Goal: Obtain resource: Download file/media

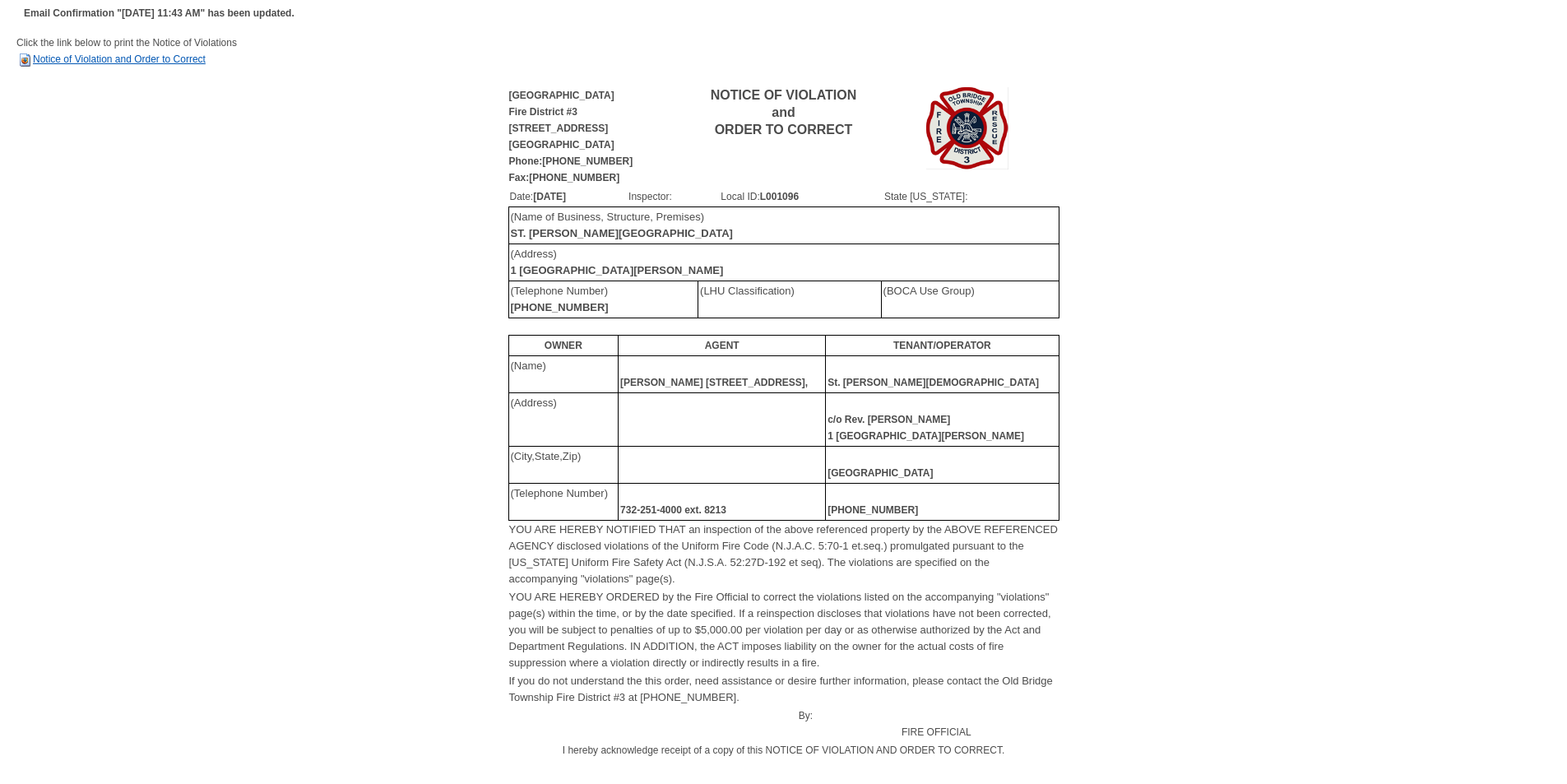
click at [123, 56] on link "Notice of Violation and Order to Correct" at bounding box center [111, 59] width 189 height 12
click at [153, 62] on link "Notice of Violation and Order to Correct" at bounding box center [111, 59] width 189 height 12
click at [1170, 186] on div "[GEOGRAPHIC_DATA][STREET_ADDRESS] Phone:[PHONE_NUMBER] Fax:[PHONE_NUMBER] NOTIC…" at bounding box center [784, 491] width 1534 height 814
click at [169, 54] on link "Notice of Violation and Order to Correct" at bounding box center [111, 59] width 189 height 12
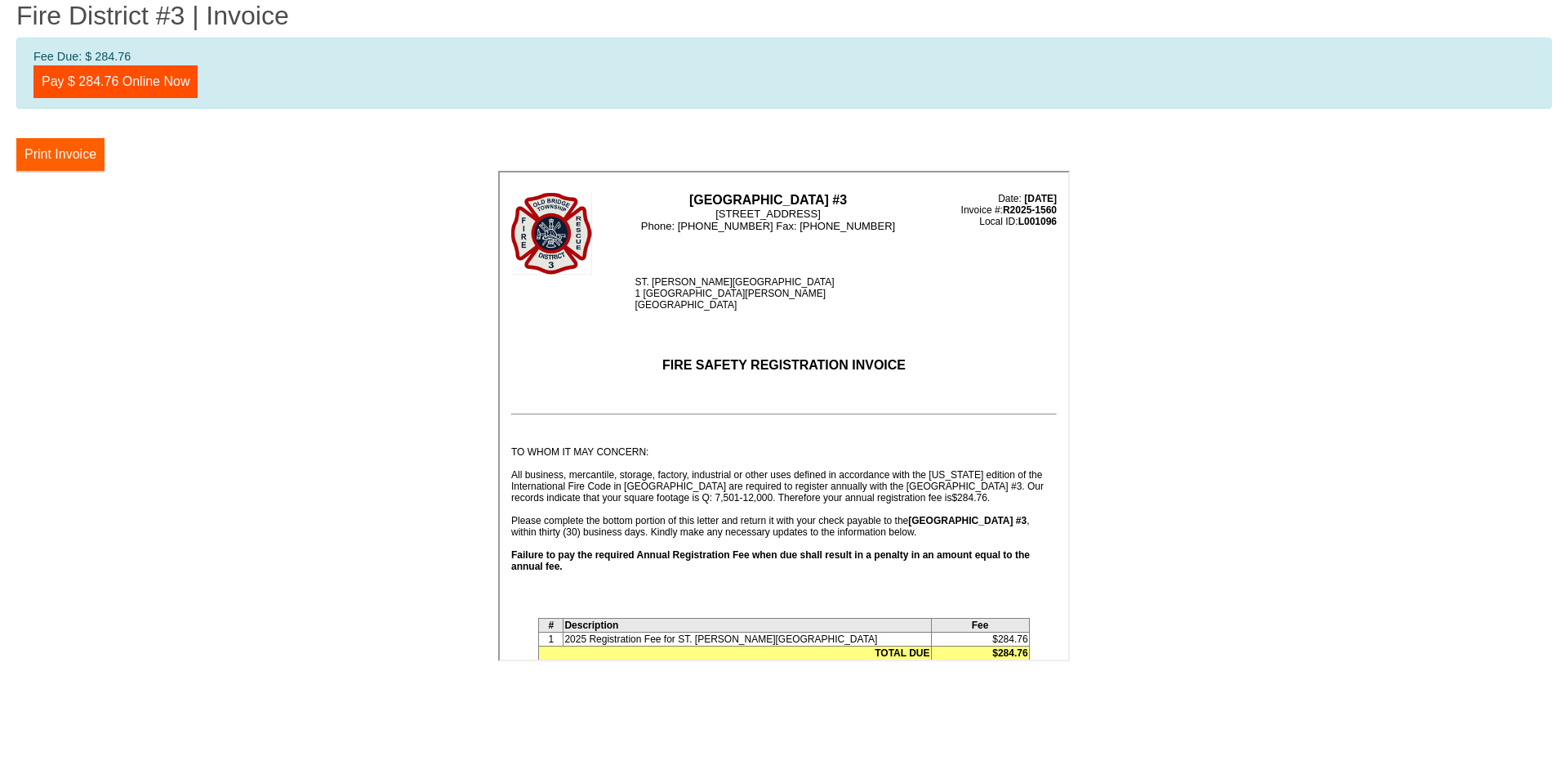
click at [67, 154] on button "Print Invoice" at bounding box center [61, 155] width 89 height 33
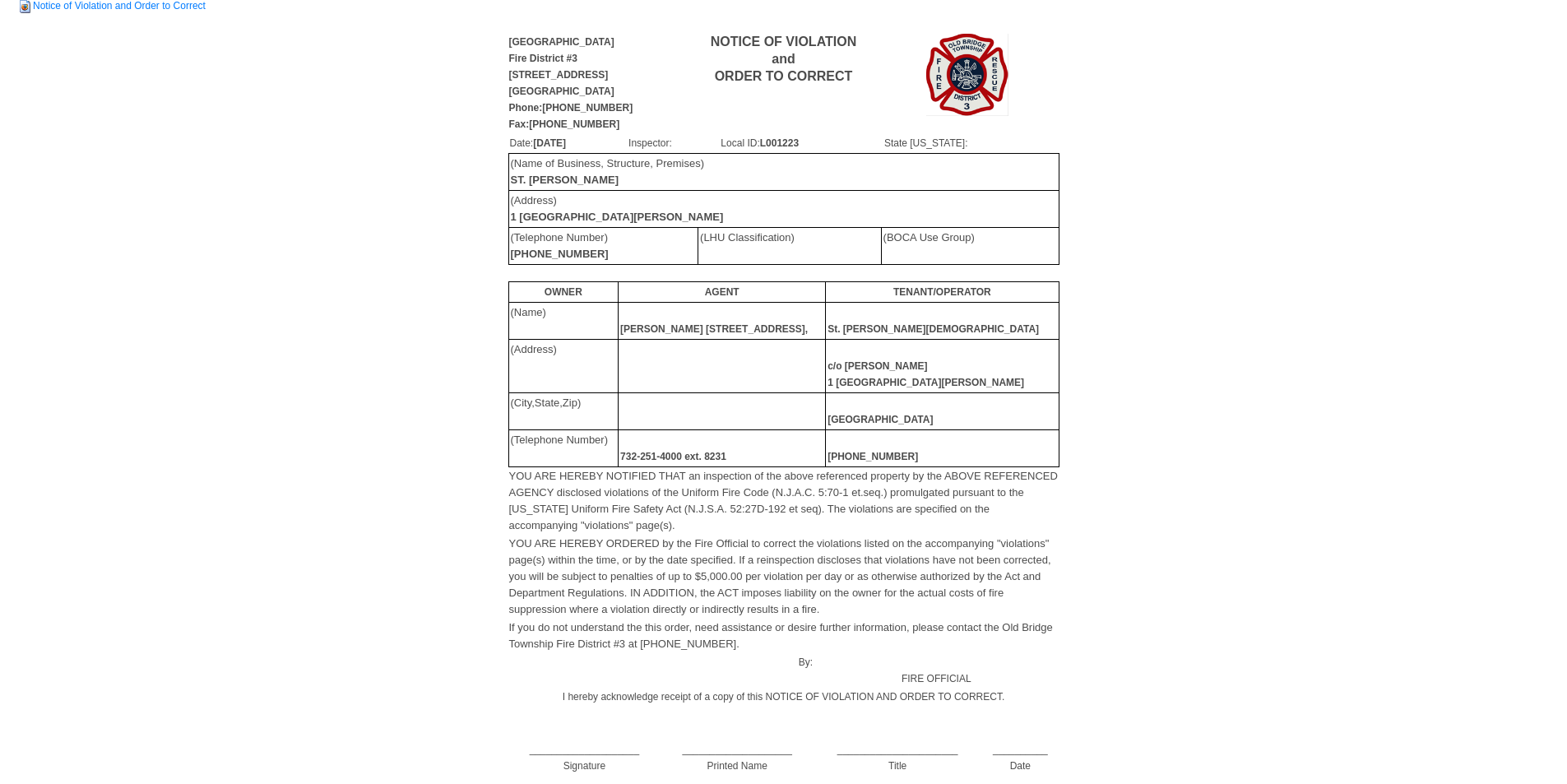
scroll to position [82, 0]
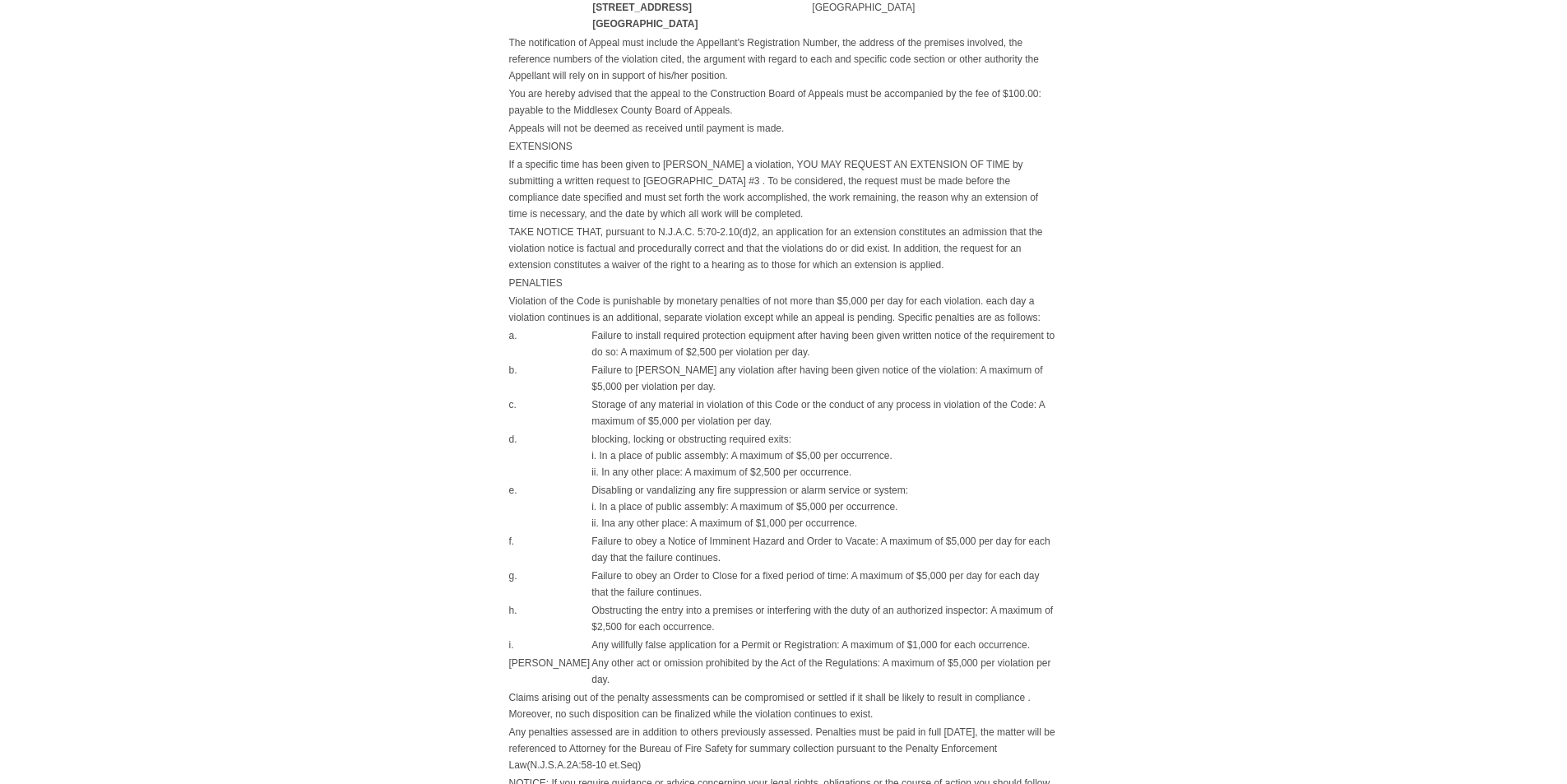
scroll to position [586, 0]
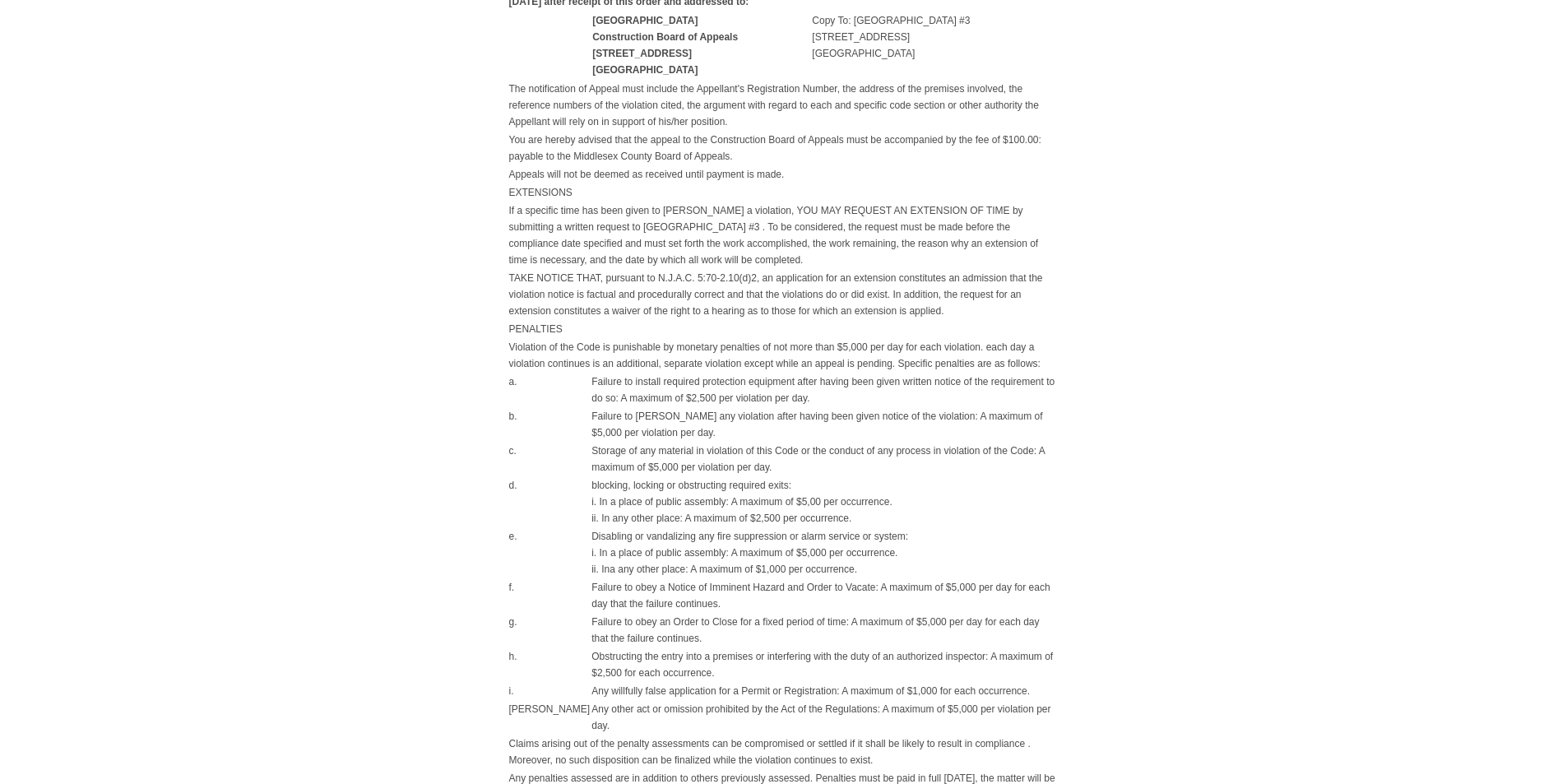
scroll to position [1079, 0]
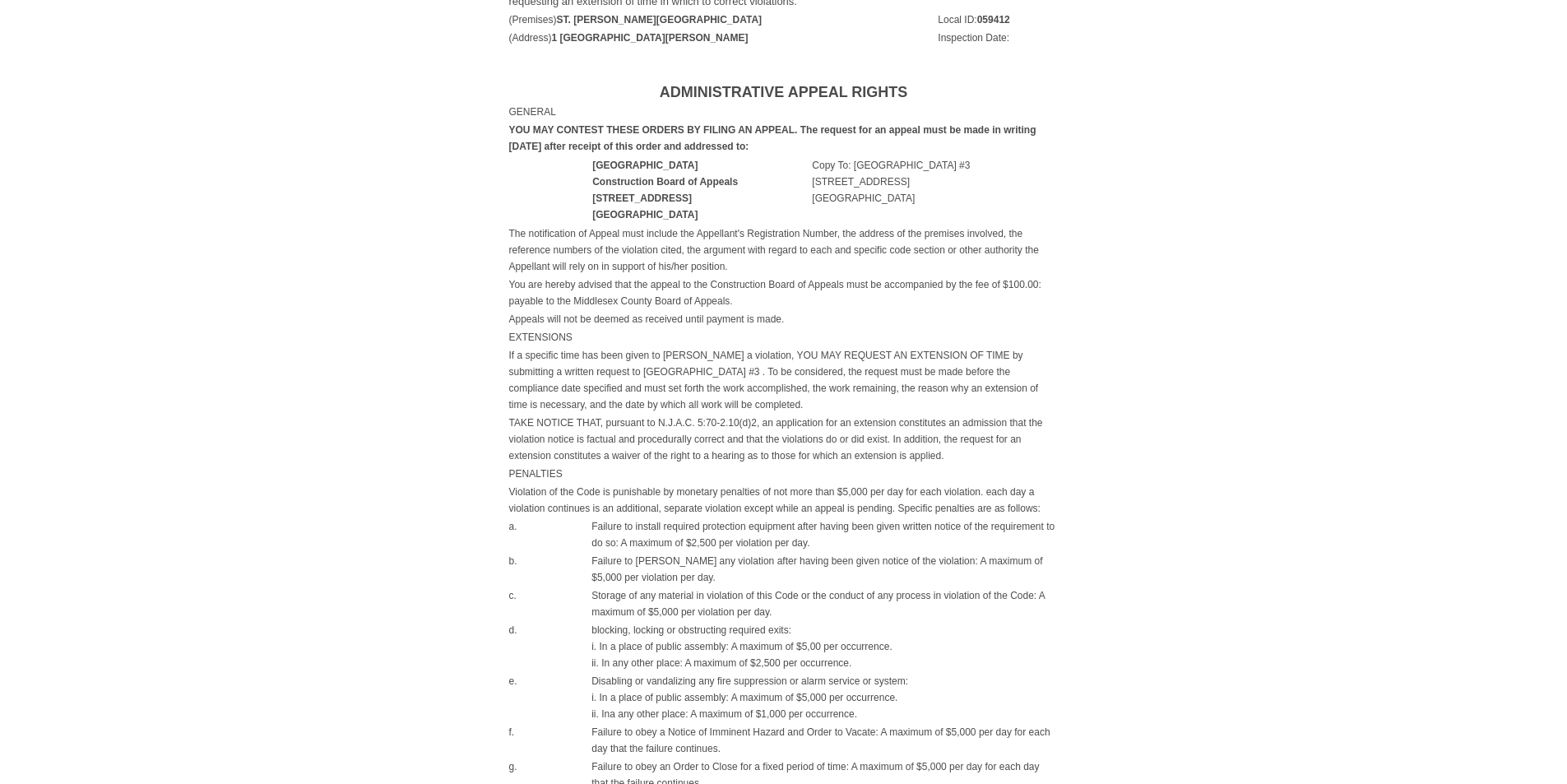
scroll to position [1079, 0]
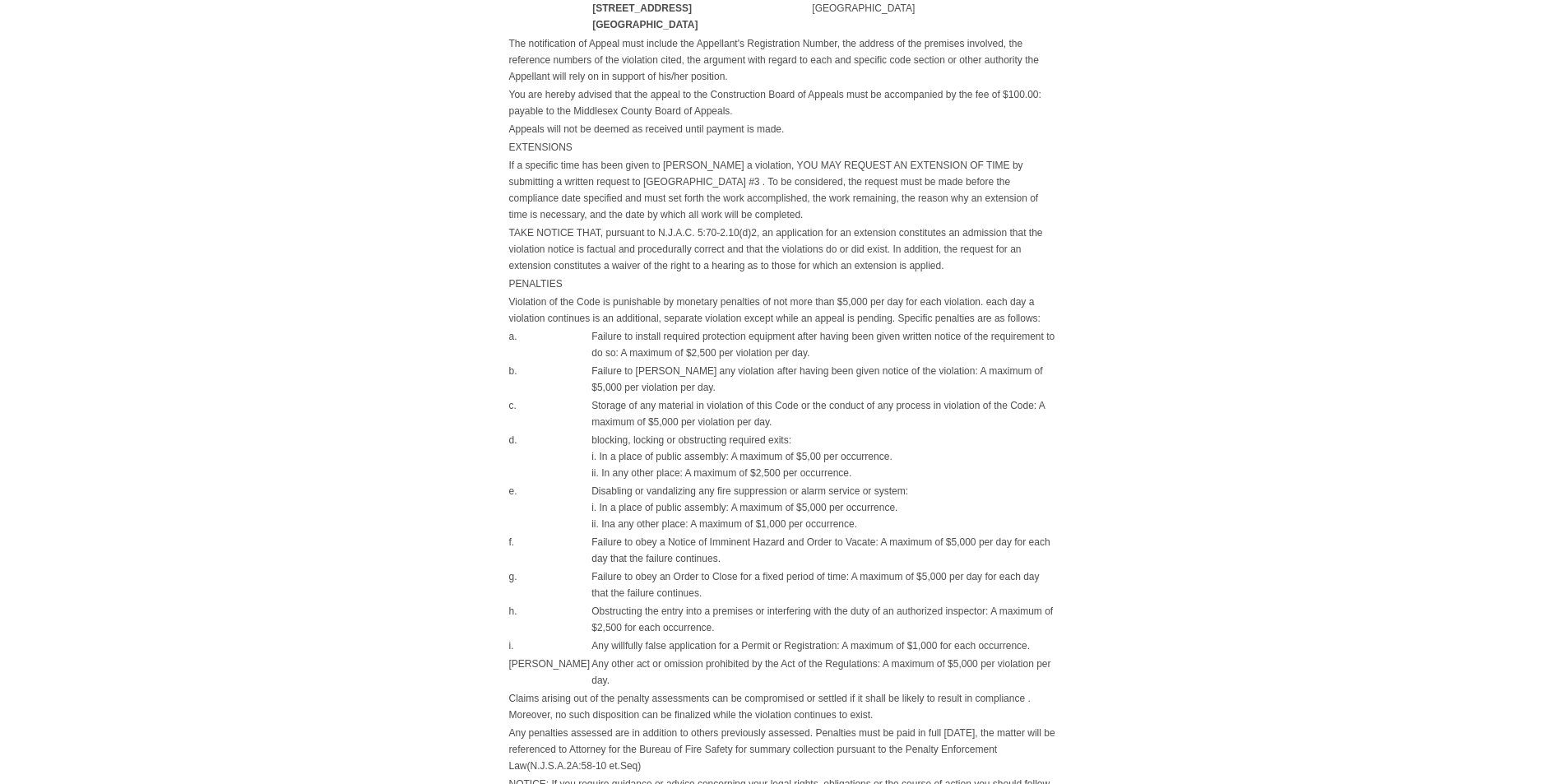
scroll to position [1079, 0]
